Goal: Information Seeking & Learning: Learn about a topic

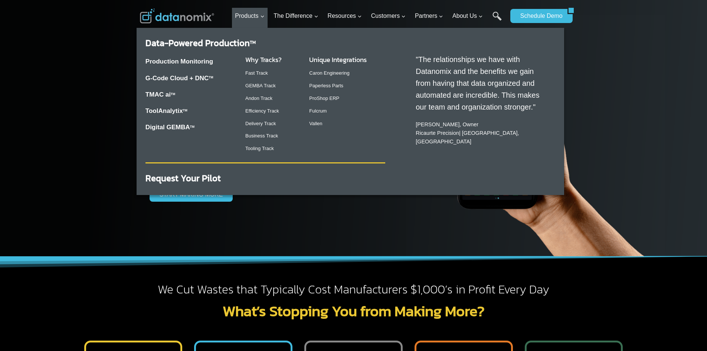
click at [196, 71] on div "Production Monitoring G-Code Cloud + DNC TM TMAC ai TM ToolAnalytix TM Digital …" at bounding box center [190, 94] width 88 height 88
click at [196, 76] on link "G-Code Cloud + DNC TM" at bounding box center [180, 78] width 68 height 7
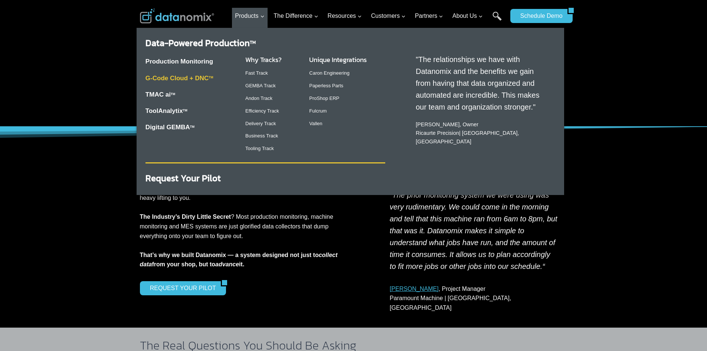
click at [199, 77] on link "G-Code Cloud + DNC TM" at bounding box center [180, 78] width 68 height 7
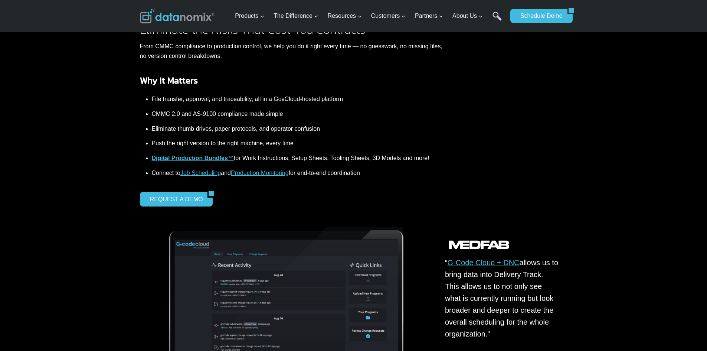
scroll to position [297, 0]
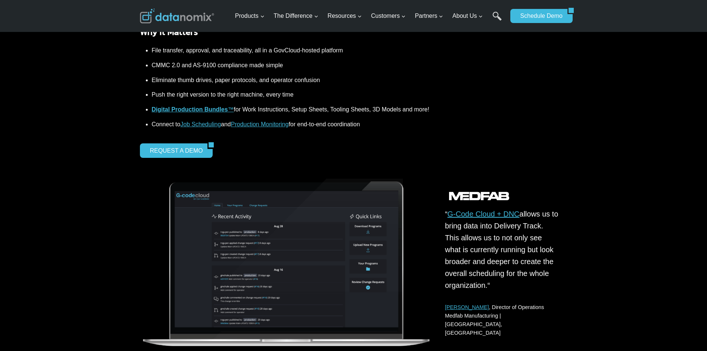
click at [209, 107] on strong "Digital Production Bundles" at bounding box center [190, 109] width 76 height 6
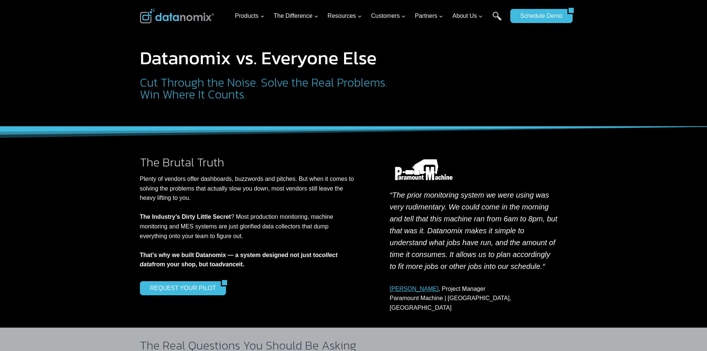
click at [170, 19] on img at bounding box center [177, 16] width 74 height 15
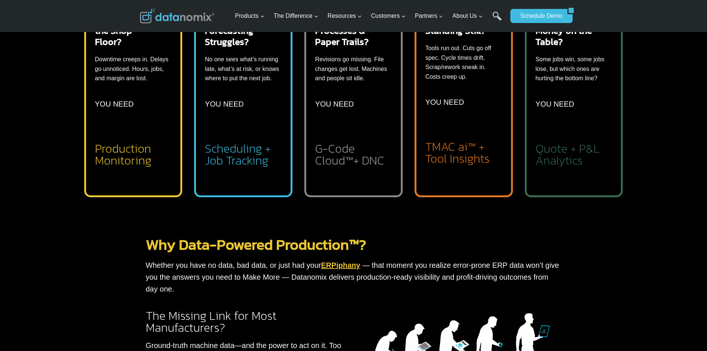
scroll to position [297, 0]
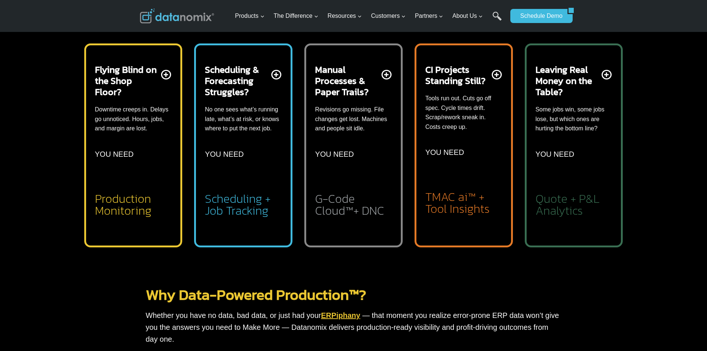
click at [137, 132] on p "Downtime creeps in. Delays go unnoticed. Hours, jobs, and margin are lost." at bounding box center [133, 119] width 77 height 29
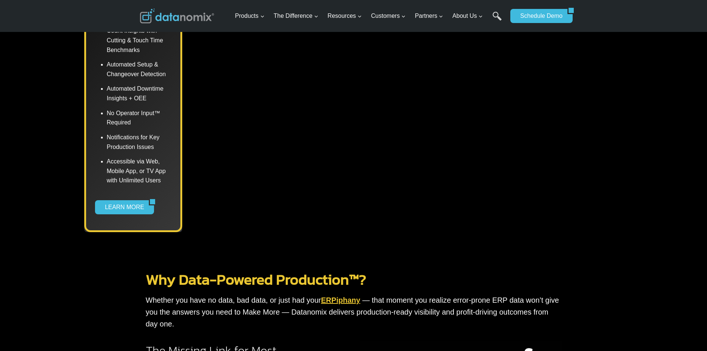
scroll to position [557, 0]
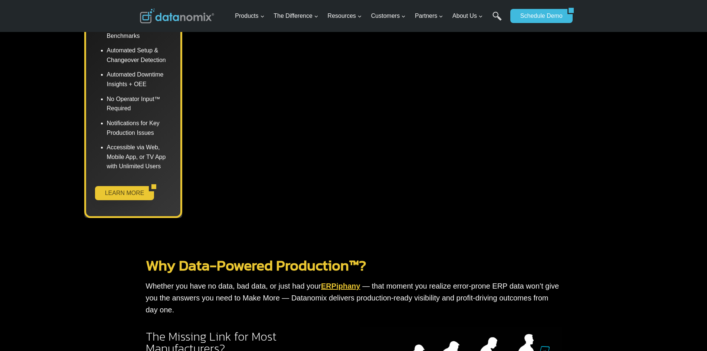
click at [126, 193] on link "LEARN MORE" at bounding box center [122, 193] width 54 height 14
